Goal: Task Accomplishment & Management: Use online tool/utility

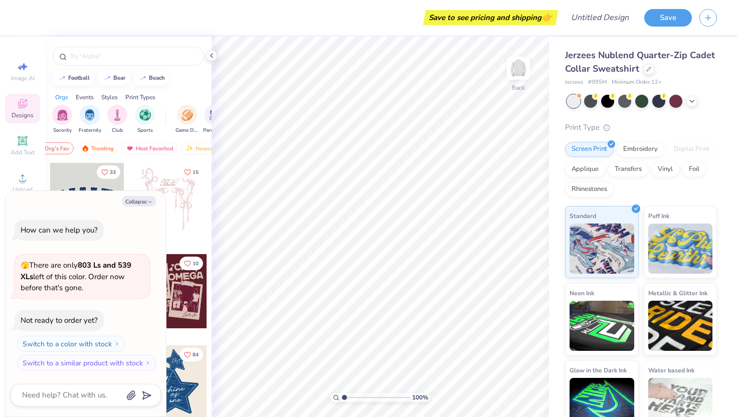
scroll to position [0, 58]
click at [17, 177] on icon at bounding box center [23, 178] width 12 height 12
click at [650, 145] on div "Embroidery" at bounding box center [641, 147] width 48 height 15
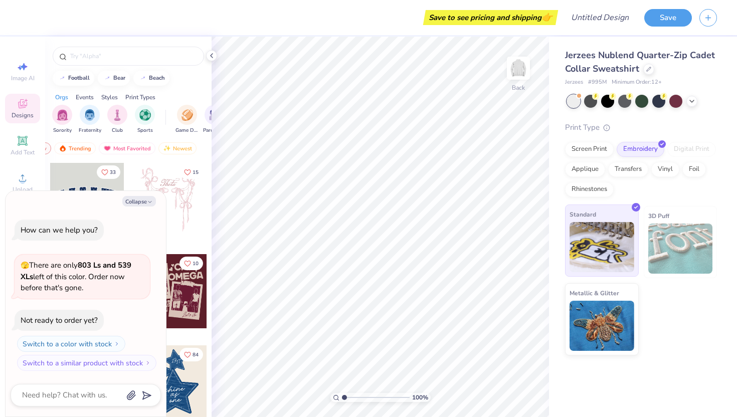
click at [607, 249] on img at bounding box center [601, 247] width 65 height 50
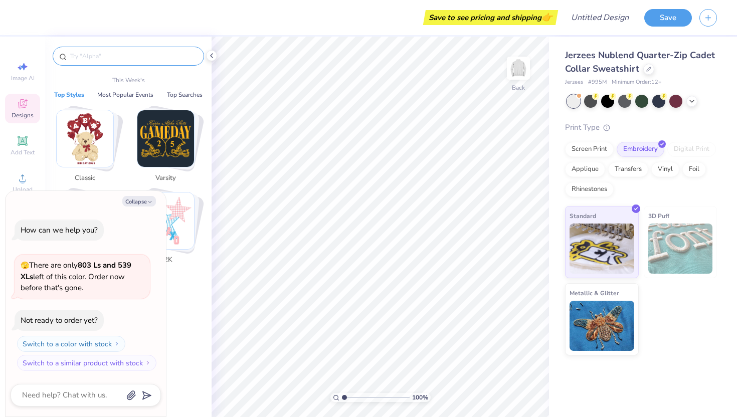
click at [141, 55] on input "text" at bounding box center [133, 56] width 128 height 10
click at [14, 152] on span "Add Text" at bounding box center [23, 152] width 24 height 8
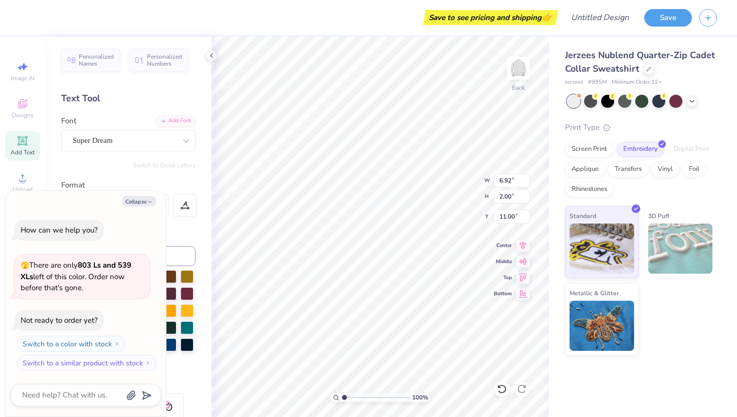
type textarea "x"
type textarea "H"
type textarea "x"
type textarea "He"
type textarea "x"
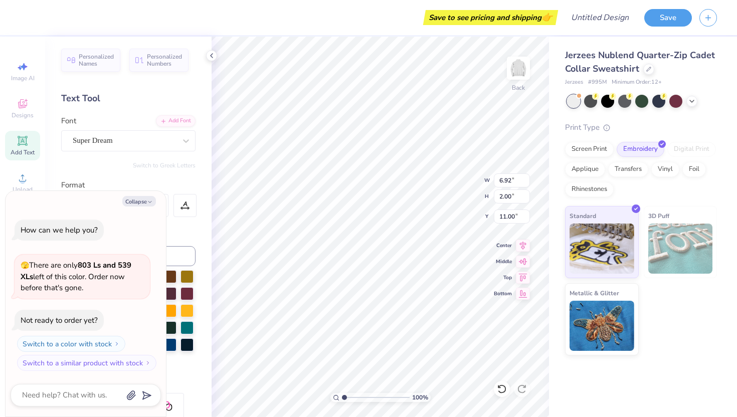
type textarea "Hea"
type textarea "x"
type textarea "Heal"
type textarea "x"
type textarea "Healt"
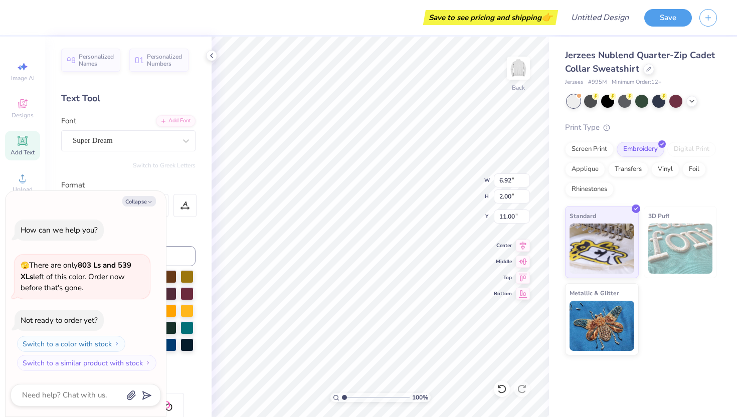
type textarea "x"
type textarea "Health"
type textarea "x"
type textarea "Health"
type textarea "x"
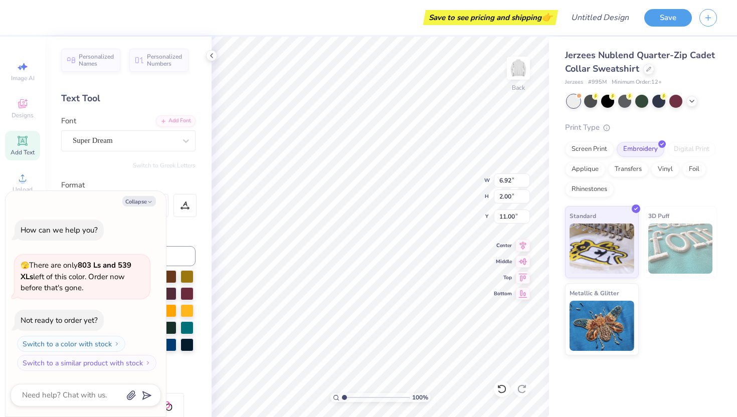
type textarea "Health a"
type textarea "x"
type textarea "Health"
type textarea "x"
type textarea "Health A"
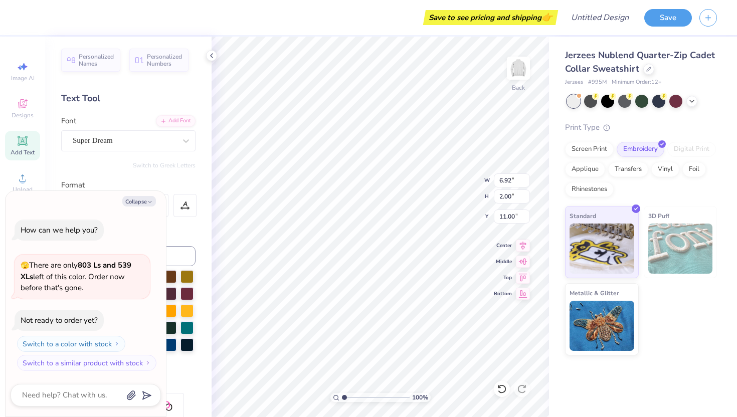
type textarea "x"
type textarea "Health Ad"
type textarea "x"
type textarea "Health Adm"
type textarea "x"
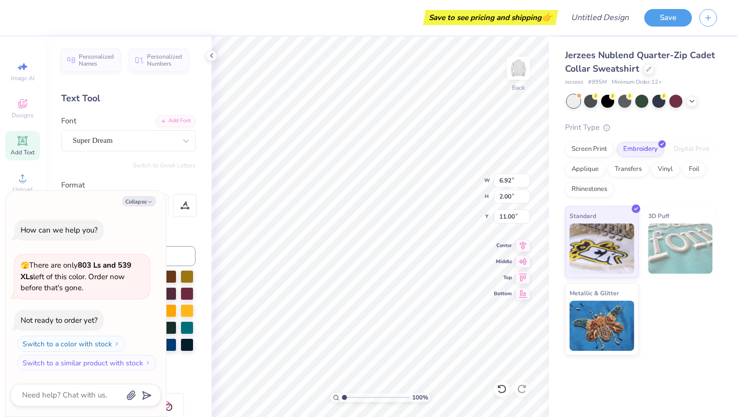
type textarea "Health Admi"
type textarea "x"
type textarea "Health Admin"
type textarea "x"
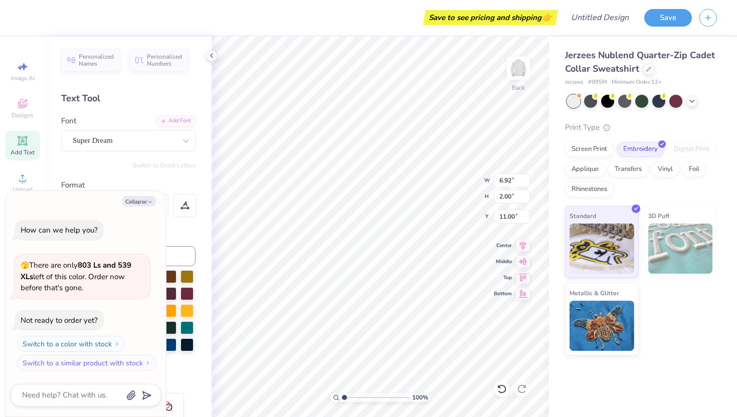
type textarea "Health Admini"
type textarea "x"
type textarea "Health Adminis"
type textarea "x"
type textarea "Health Administ"
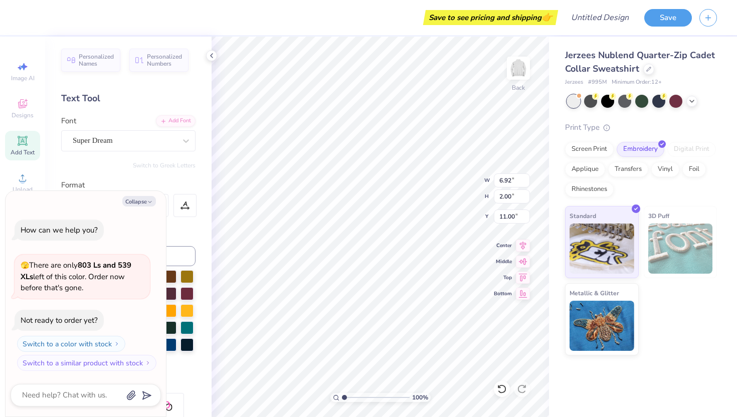
type textarea "x"
type textarea "Health Administr"
type textarea "x"
type textarea "Health Administra"
type textarea "x"
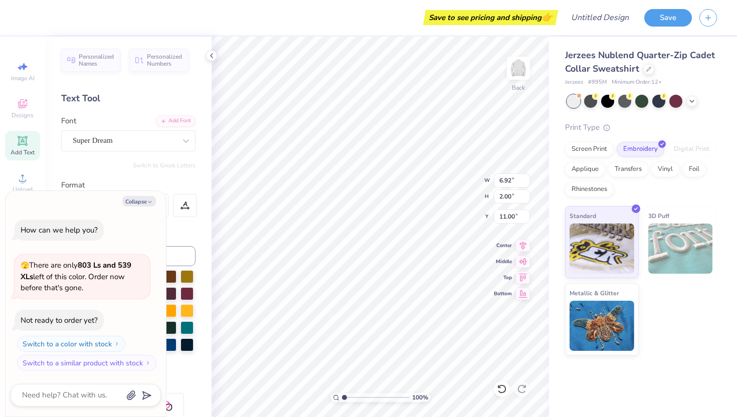
type textarea "Health Administrat"
type textarea "x"
type textarea "Health Administrati"
type textarea "x"
type textarea "Health Administratio"
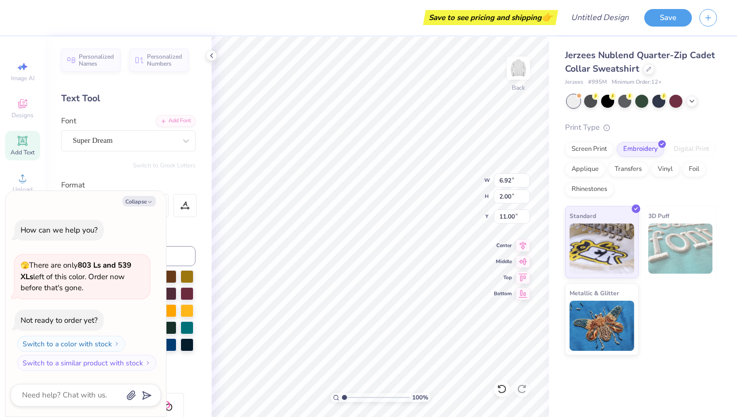
scroll to position [0, 4]
type textarea "x"
type textarea "Health Administration"
type textarea "x"
type input "8.40"
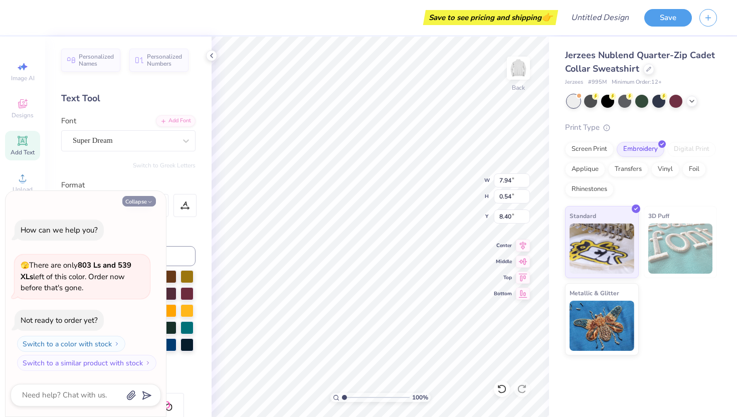
click at [154, 200] on button "Collapse" at bounding box center [139, 201] width 34 height 11
type textarea "x"
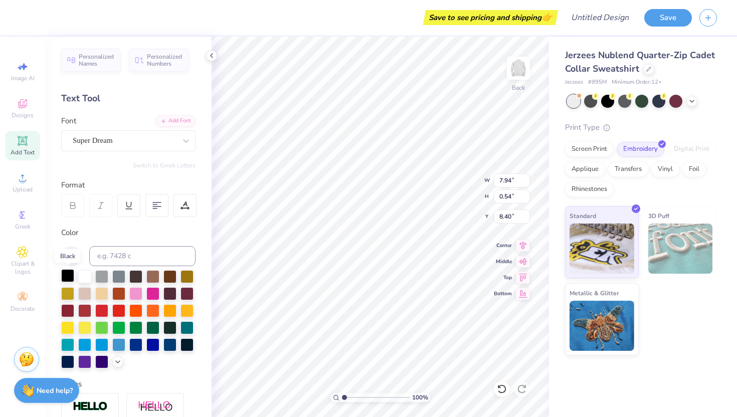
click at [70, 275] on div at bounding box center [67, 275] width 13 height 13
type input "8.44"
click at [80, 146] on div at bounding box center [124, 141] width 103 height 14
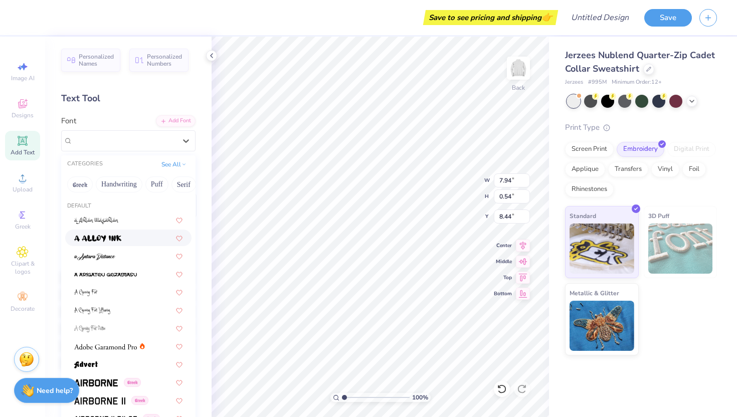
scroll to position [6, 0]
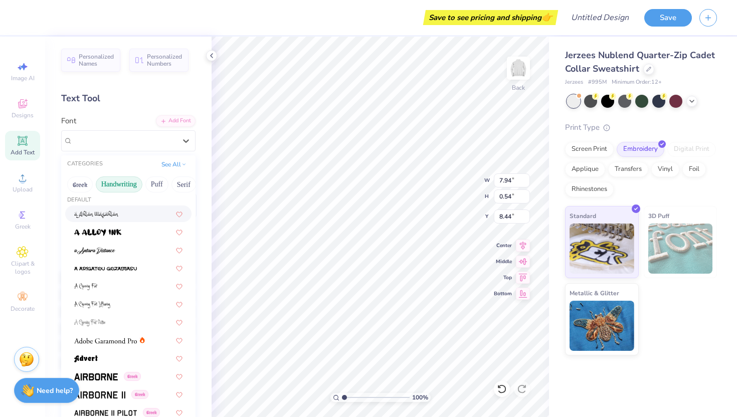
click at [119, 180] on button "Handwriting" at bounding box center [119, 184] width 47 height 16
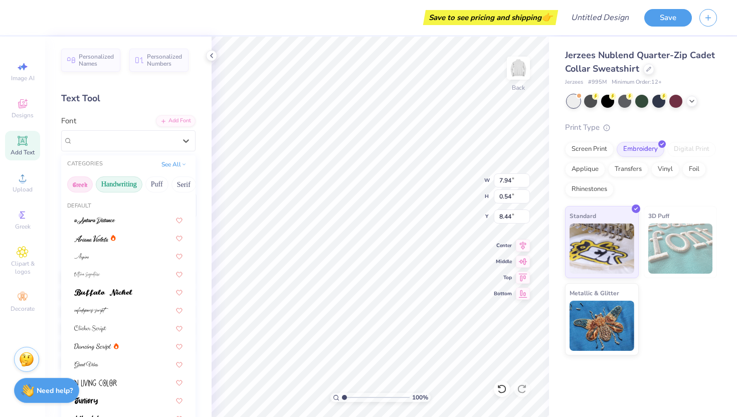
click at [81, 180] on button "Greek" at bounding box center [80, 184] width 26 height 16
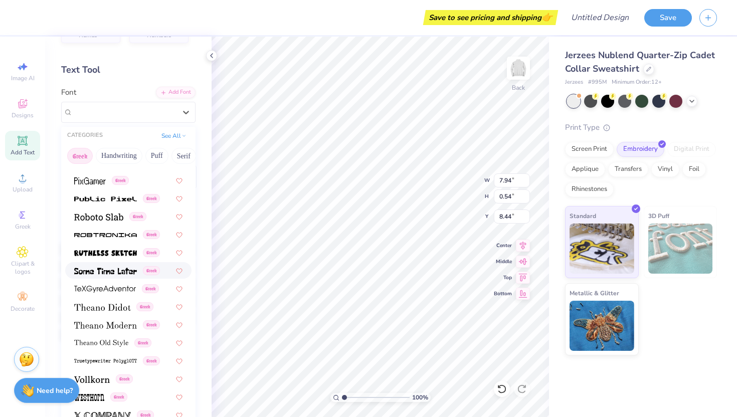
scroll to position [30, 0]
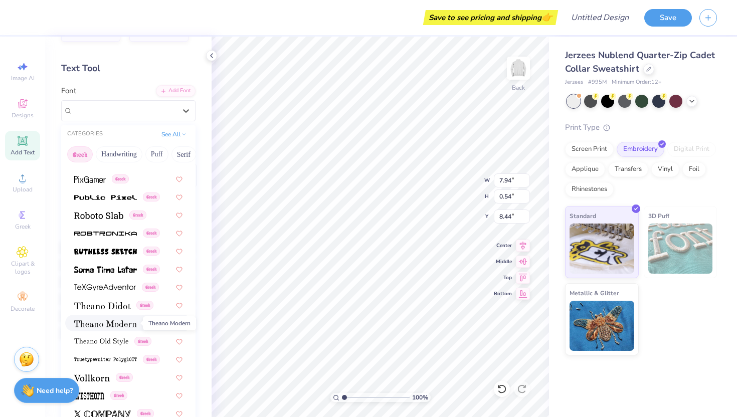
click at [115, 327] on img at bounding box center [105, 323] width 63 height 7
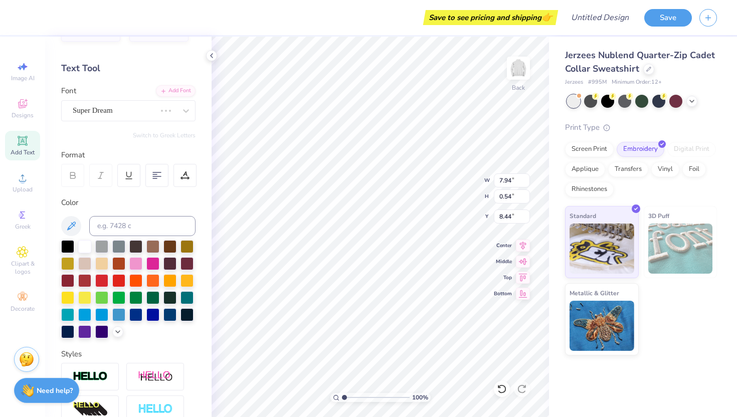
type input "7.64"
type input "0.56"
type input "8.43"
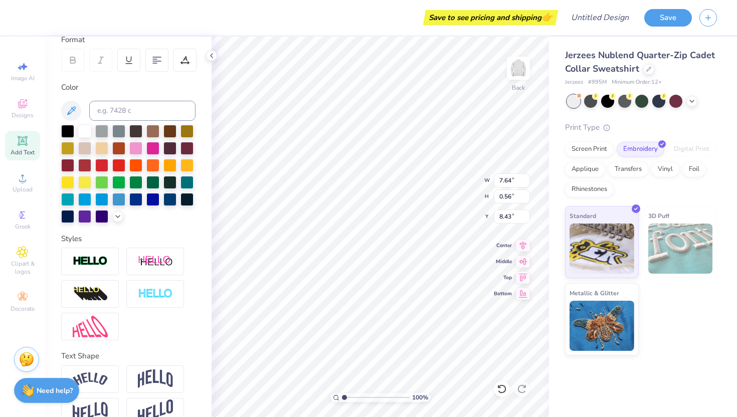
scroll to position [163, 0]
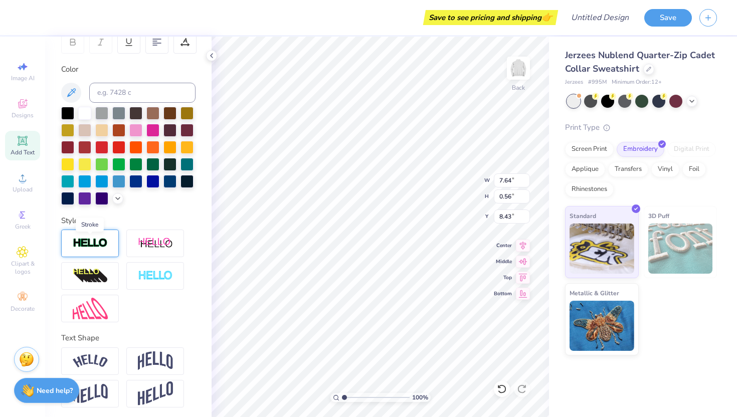
click at [100, 249] on img at bounding box center [90, 244] width 35 height 12
type input "7.65"
type input "0.57"
type input "8.42"
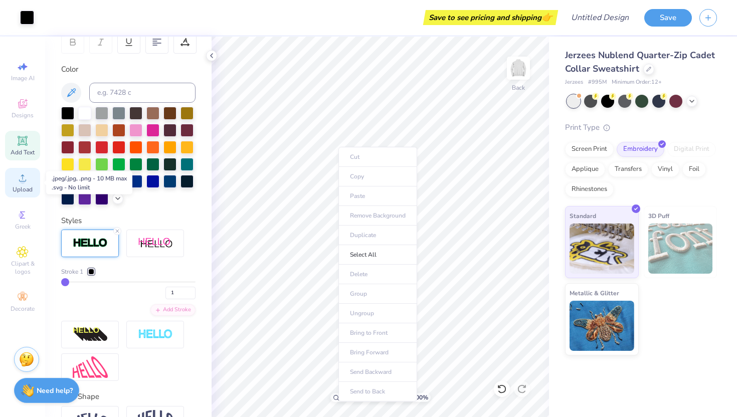
click at [24, 182] on circle at bounding box center [23, 181] width 6 height 6
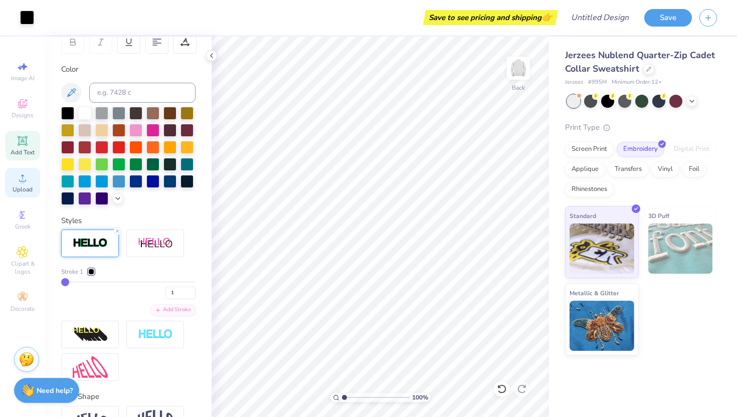
click at [26, 177] on icon at bounding box center [23, 178] width 12 height 12
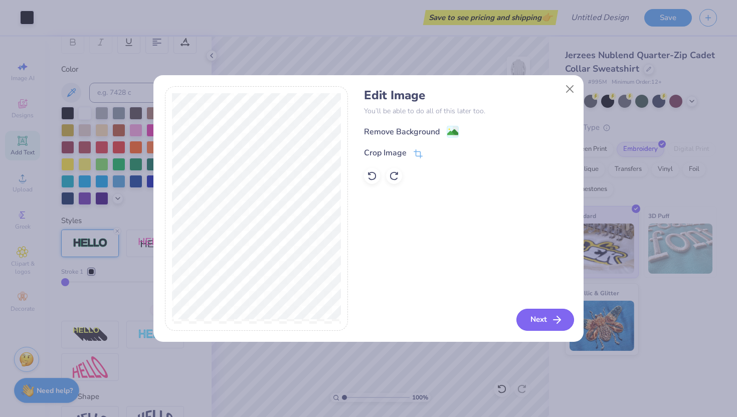
click at [533, 318] on button "Next" at bounding box center [545, 320] width 58 height 22
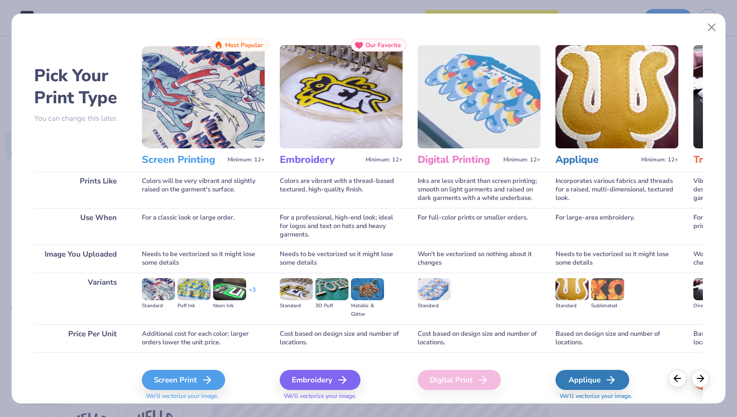
scroll to position [33, 0]
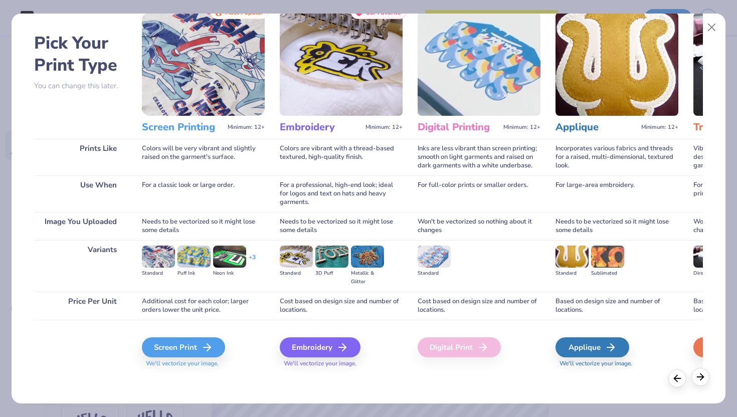
click at [702, 380] on icon at bounding box center [700, 376] width 11 height 11
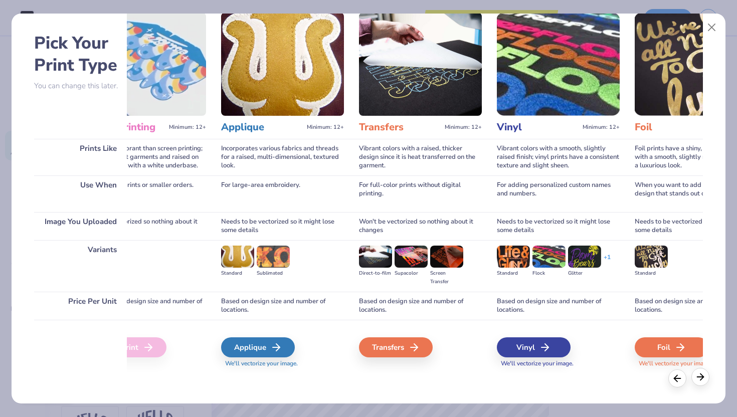
click at [702, 380] on icon at bounding box center [700, 376] width 11 height 11
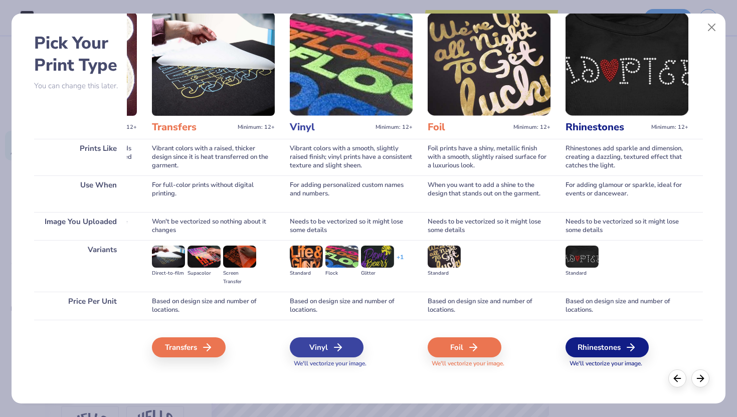
scroll to position [0, 542]
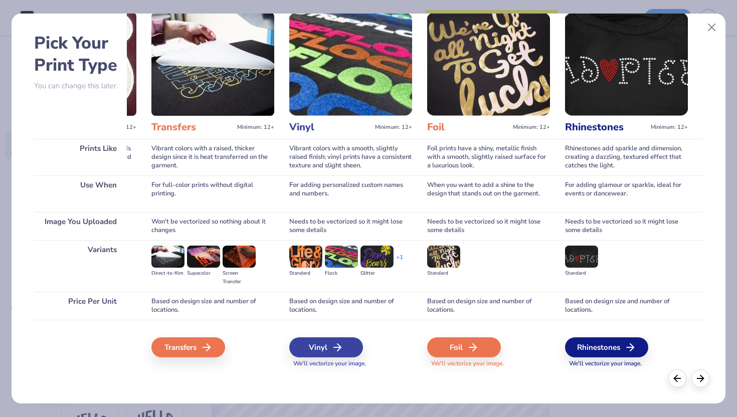
click at [698, 16] on div "Pick Your Print Type You can change this later. Prints Like Use When Image You …" at bounding box center [368, 189] width 669 height 367
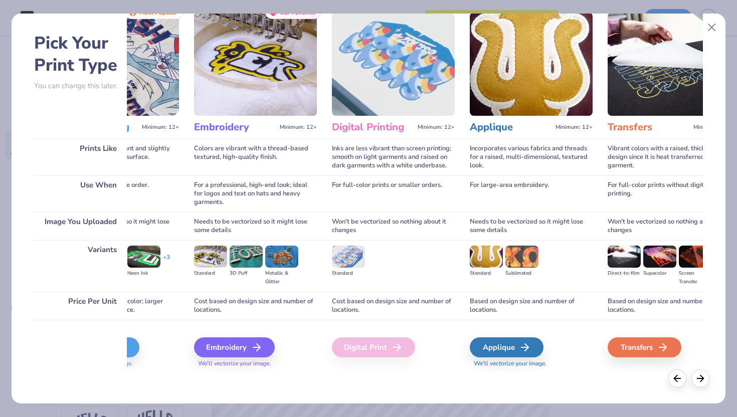
scroll to position [0, 0]
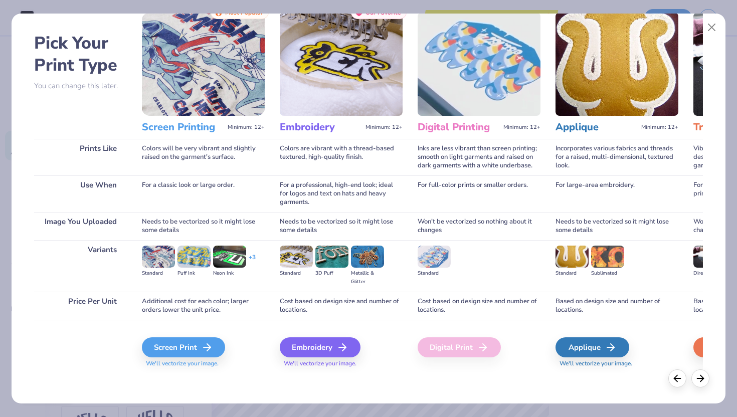
click at [374, 86] on img at bounding box center [341, 64] width 123 height 103
click at [306, 343] on div "Embroidery" at bounding box center [321, 347] width 81 height 20
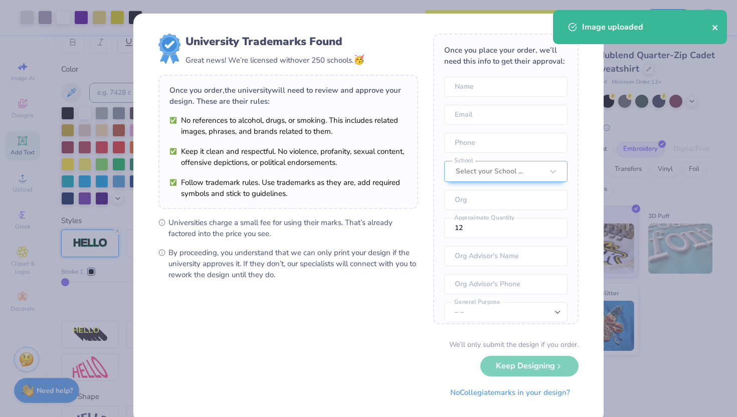
click at [715, 28] on icon "close" at bounding box center [714, 27] width 5 height 5
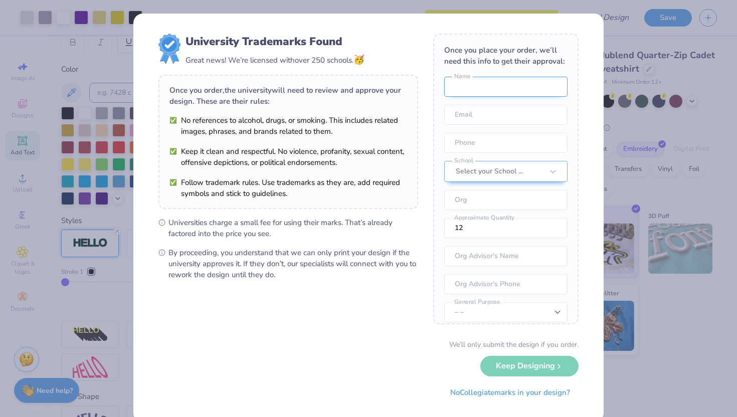
click at [493, 91] on input "text" at bounding box center [505, 87] width 123 height 20
type input "[PERSON_NAME]"
click at [505, 117] on input "email" at bounding box center [505, 115] width 123 height 20
type input "[EMAIL_ADDRESS][PERSON_NAME][DOMAIN_NAME]"
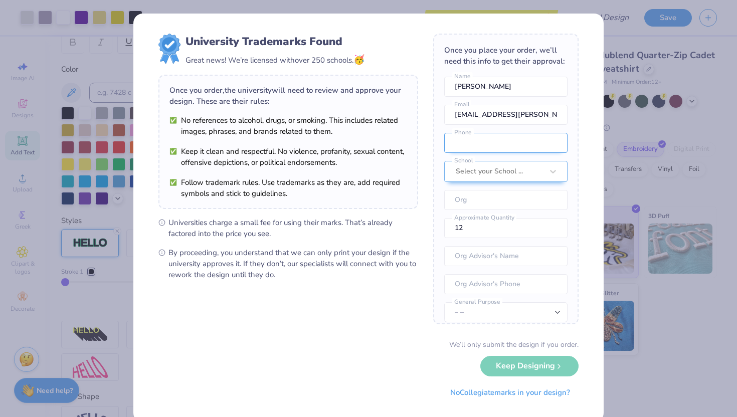
click at [498, 144] on input "tel" at bounding box center [505, 143] width 123 height 20
type input "(150) 857-9596"
click at [509, 168] on div at bounding box center [499, 171] width 87 height 13
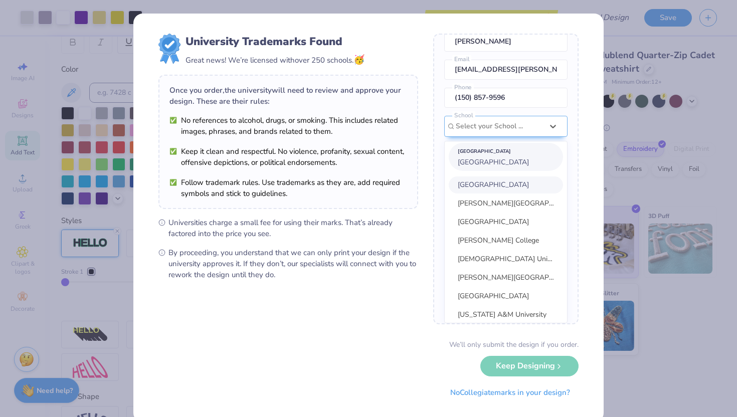
click at [509, 165] on span "[GEOGRAPHIC_DATA]" at bounding box center [493, 162] width 71 height 10
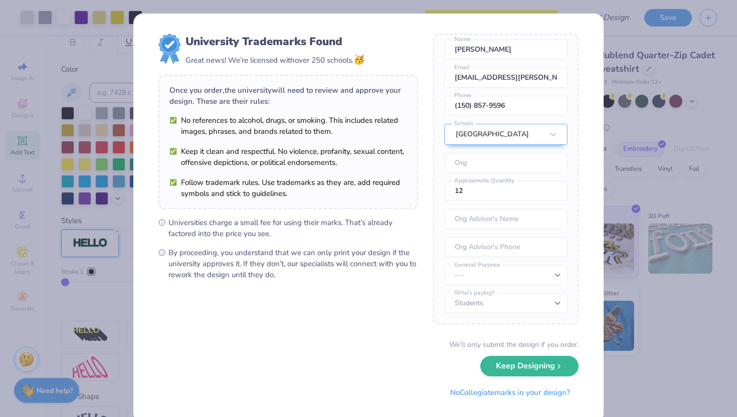
scroll to position [37, 0]
click at [528, 363] on button "Keep Designing" at bounding box center [529, 363] width 98 height 21
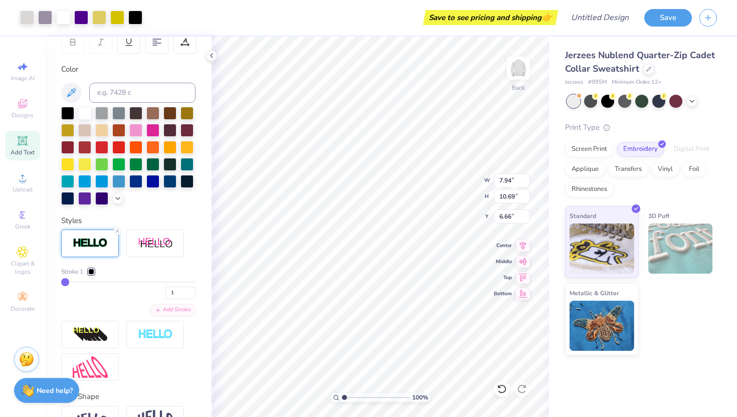
type input "4.74"
type input "6.38"
type input "2.04"
type input "8.82"
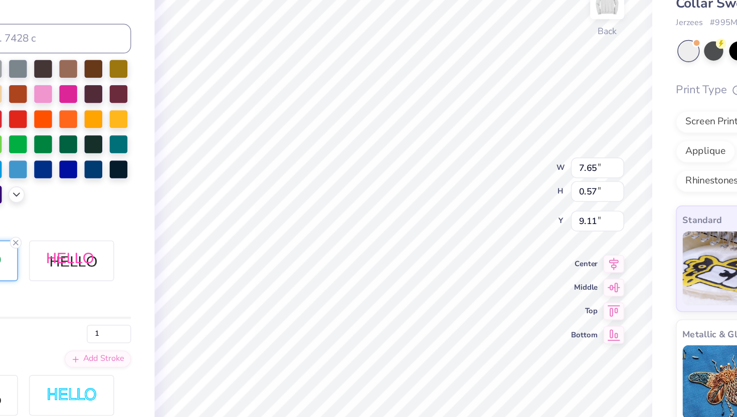
type input "9.11"
type input "4.74"
type input "6.38"
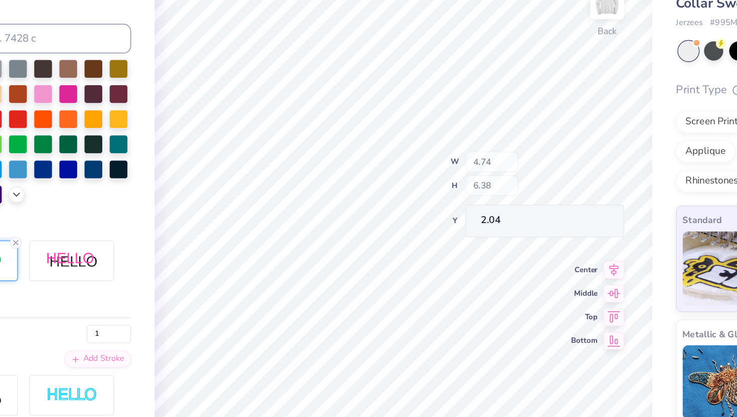
type input "2.24"
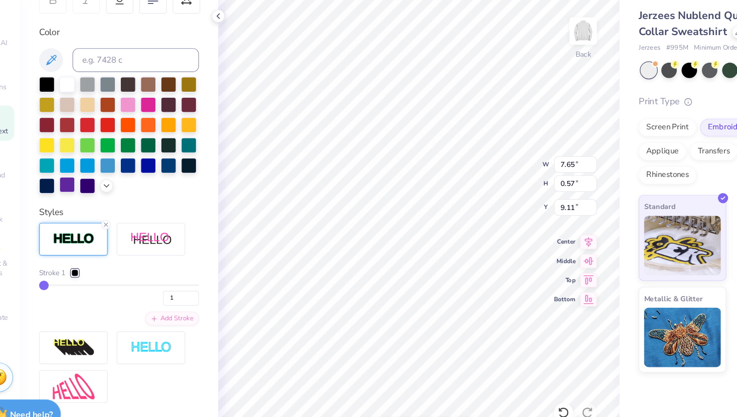
click at [85, 198] on div at bounding box center [84, 197] width 13 height 13
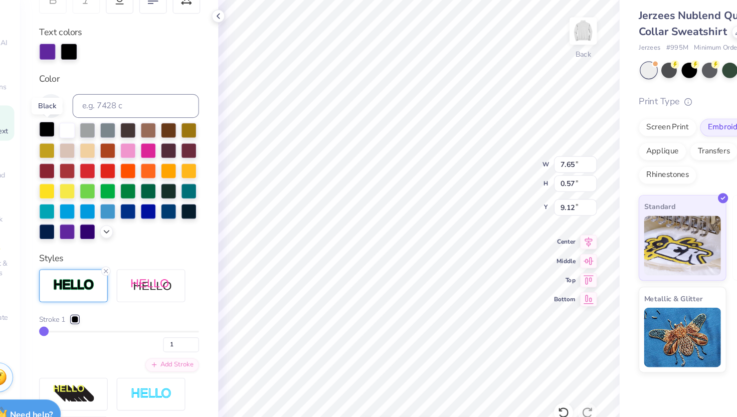
click at [68, 154] on div at bounding box center [67, 150] width 13 height 13
